Goal: Transaction & Acquisition: Purchase product/service

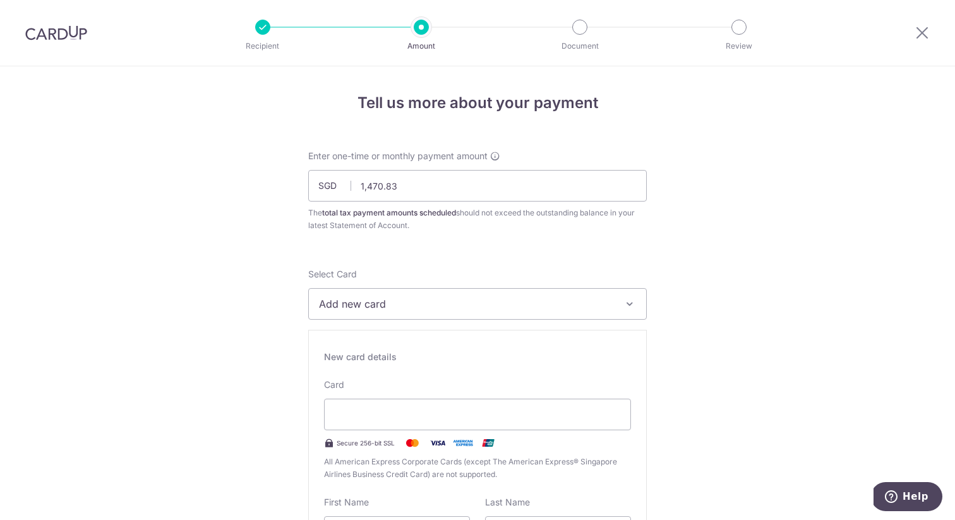
click at [349, 315] on button "Add new card" at bounding box center [477, 304] width 339 height 32
click at [349, 339] on span "Add credit card" at bounding box center [489, 339] width 294 height 13
click at [365, 306] on span "Add new card" at bounding box center [466, 303] width 294 height 15
click at [354, 344] on span "Add credit card" at bounding box center [489, 339] width 294 height 13
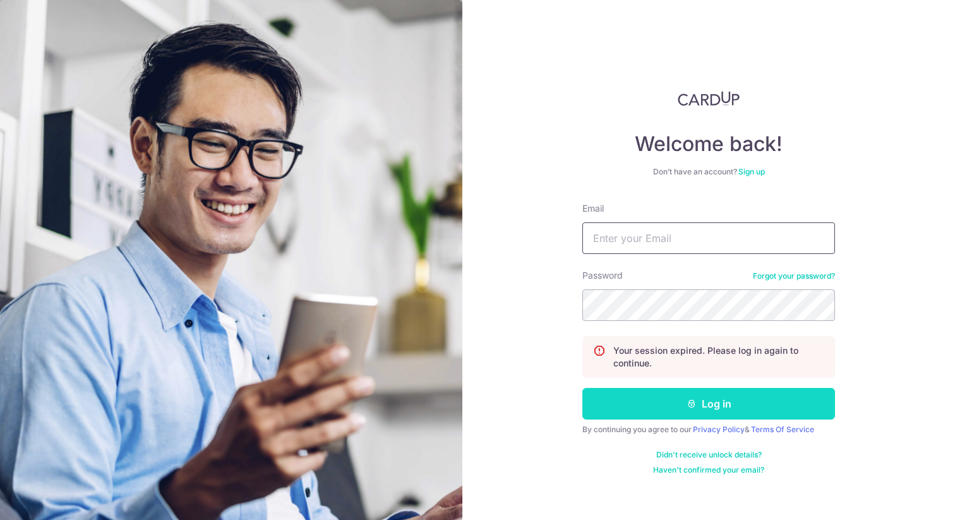
type input "[EMAIL_ADDRESS][DOMAIN_NAME]"
click at [647, 411] on button "Log in" at bounding box center [708, 404] width 253 height 32
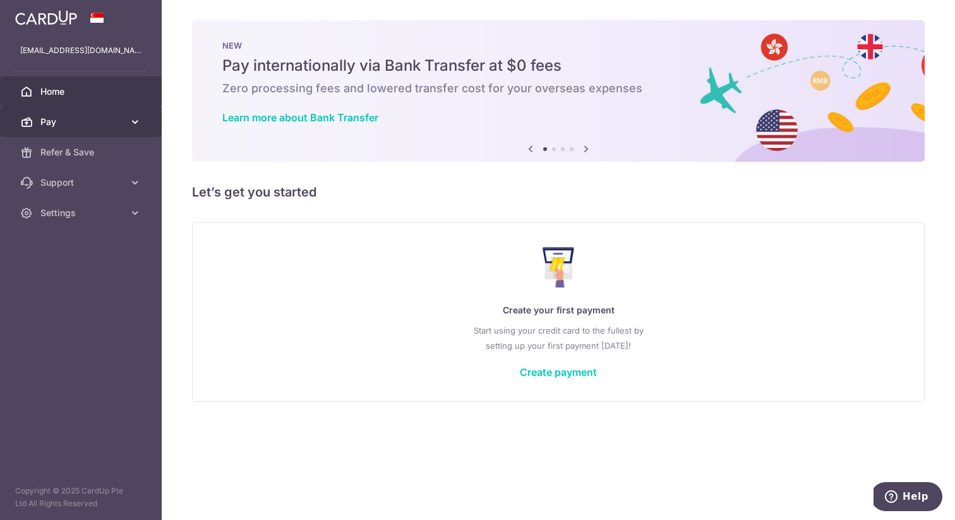
click at [61, 119] on span "Pay" at bounding box center [81, 122] width 83 height 13
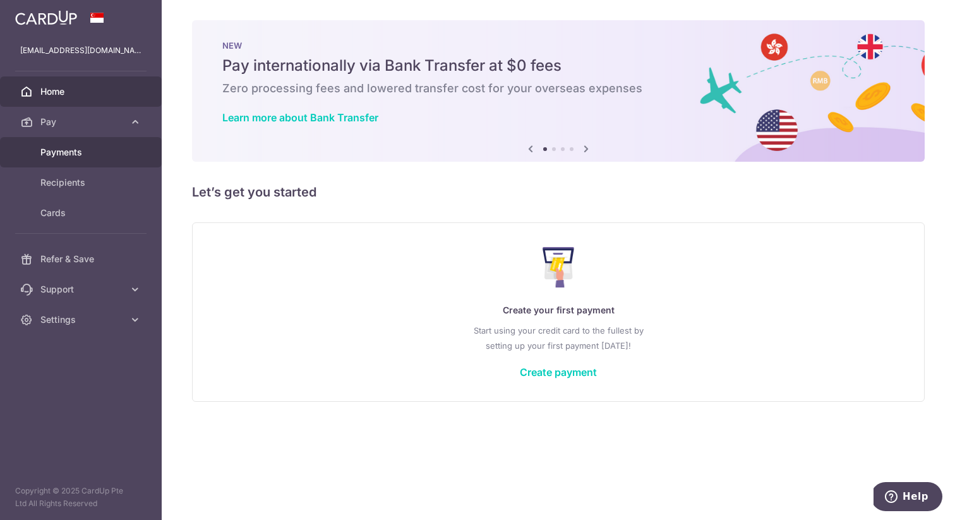
click at [56, 151] on span "Payments" at bounding box center [81, 152] width 83 height 13
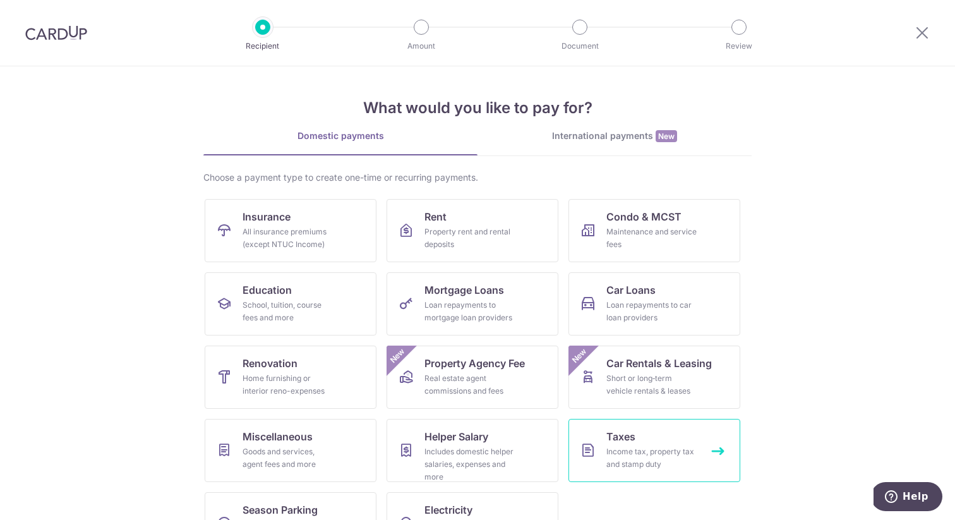
click at [643, 452] on div "Income tax, property tax and stamp duty" at bounding box center [651, 457] width 91 height 25
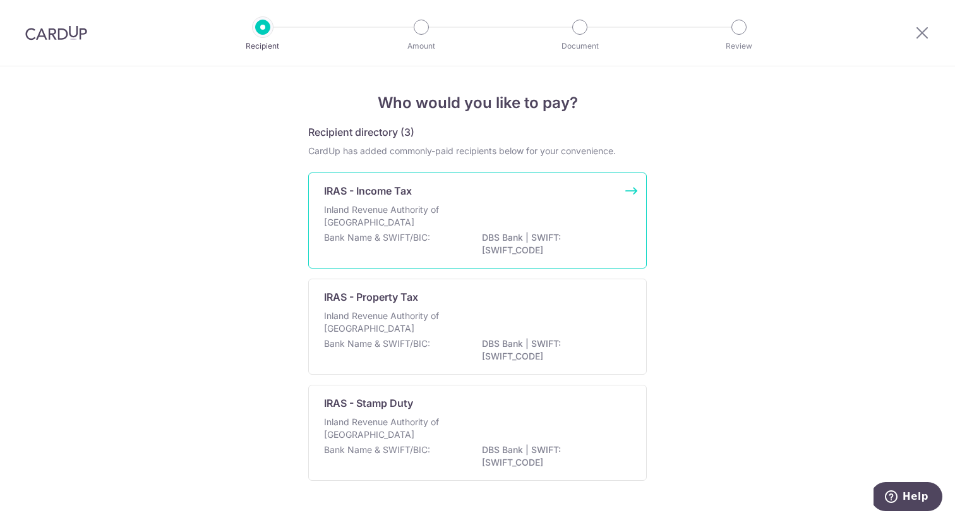
click at [443, 241] on div "Bank Name & SWIFT/BIC: DBS Bank | SWIFT: DBSSSGSGXXX" at bounding box center [477, 244] width 307 height 27
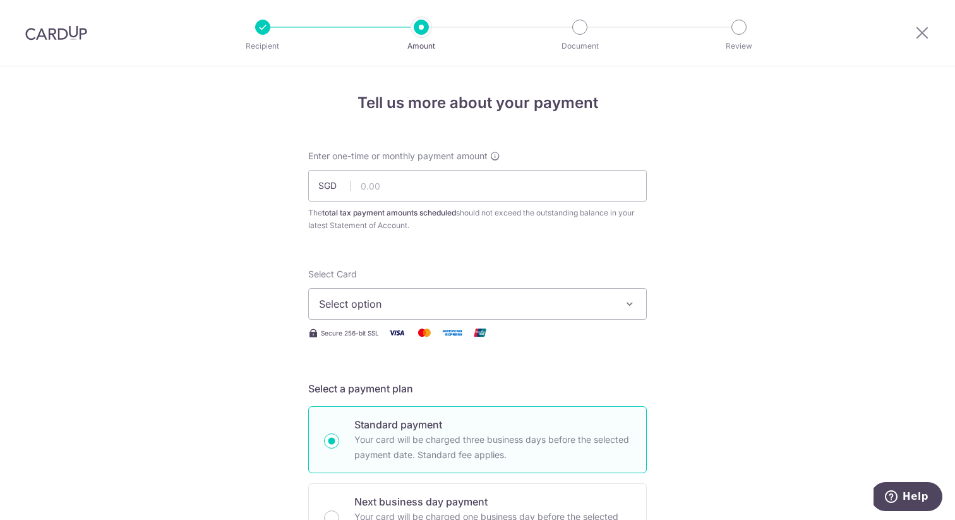
click at [431, 165] on div "Enter one-time or monthly payment amount SGD The total tax payment amounts sche…" at bounding box center [477, 191] width 339 height 82
click at [390, 179] on input "text" at bounding box center [477, 186] width 339 height 32
type input "1,470.83"
click at [429, 304] on span "Select option" at bounding box center [466, 303] width 294 height 15
click at [387, 338] on span "Add credit card" at bounding box center [489, 339] width 294 height 13
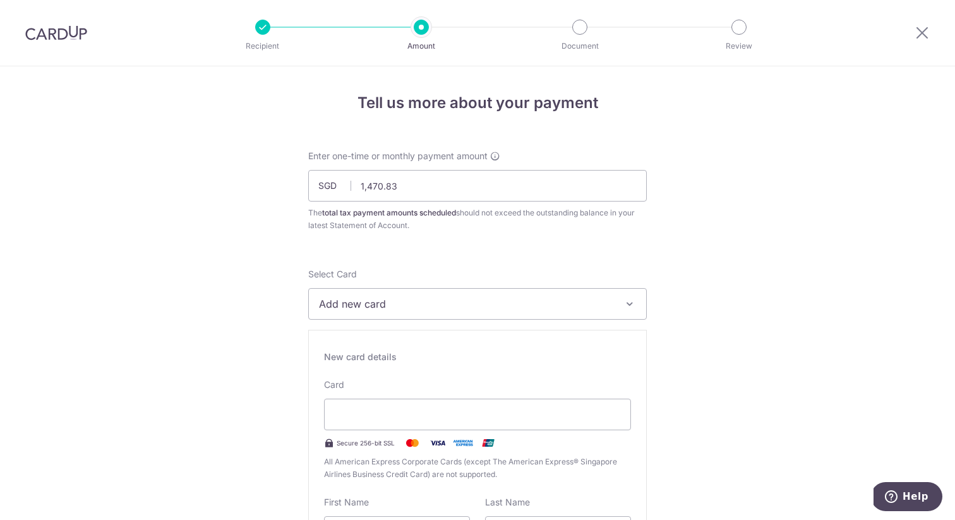
click at [373, 368] on div "New card details Card Secure 256-bit SSL All American Express Corporate Cards (…" at bounding box center [477, 511] width 339 height 363
click at [374, 356] on div "New card details" at bounding box center [477, 357] width 307 height 13
click at [369, 378] on div "New card details Card Secure 256-bit SSL All American Express Corporate Cards (…" at bounding box center [477, 511] width 339 height 363
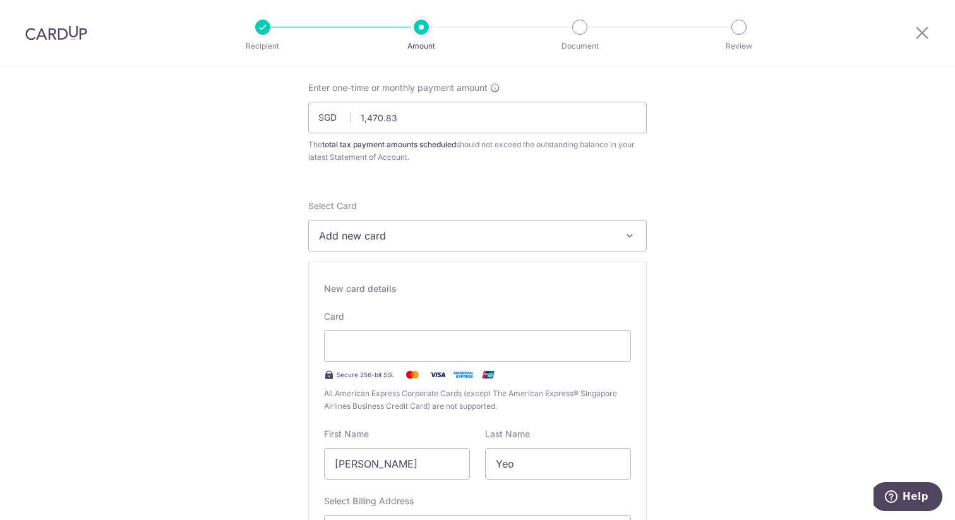
scroll to position [73, 0]
